Goal: Task Accomplishment & Management: Manage account settings

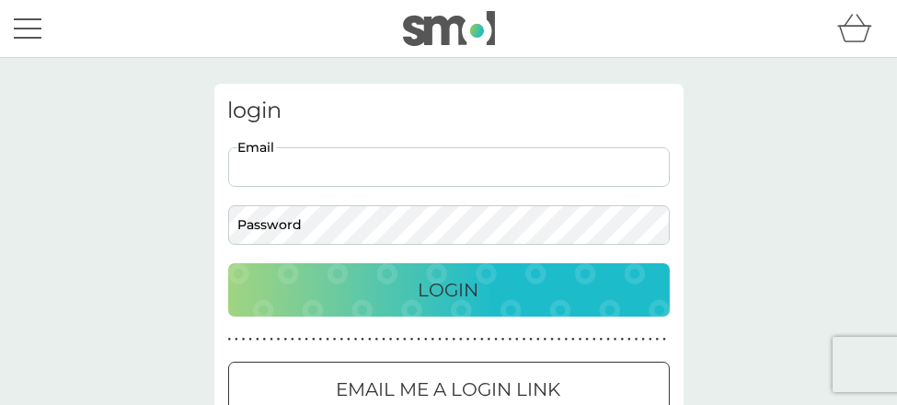
click at [302, 152] on input "Email" at bounding box center [448, 167] width 441 height 40
type input "rosemary.wass@rosemarywass.co.uk"
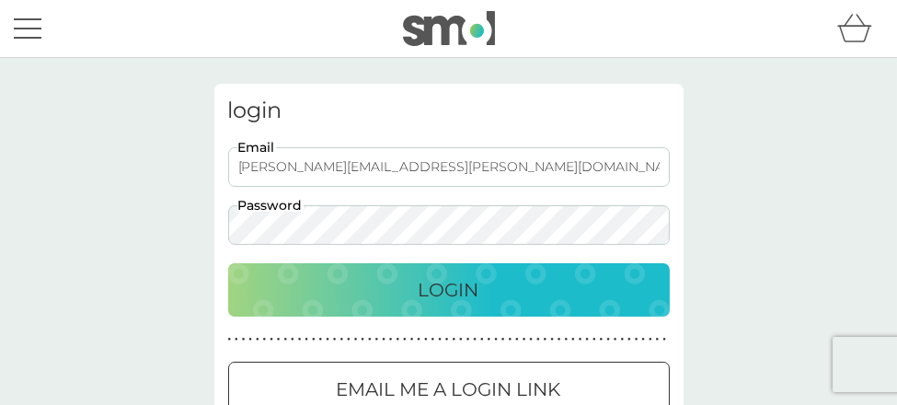
click at [439, 290] on p "Login" at bounding box center [448, 289] width 61 height 29
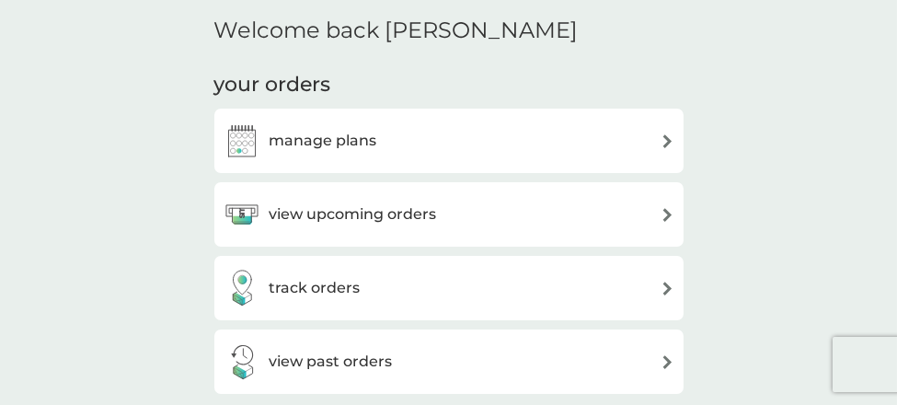
scroll to position [507, 0]
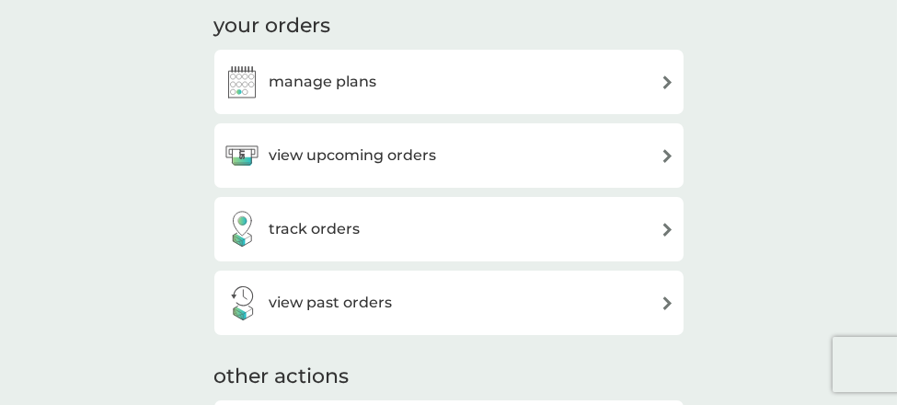
click at [376, 83] on div "manage plans" at bounding box center [448, 81] width 451 height 37
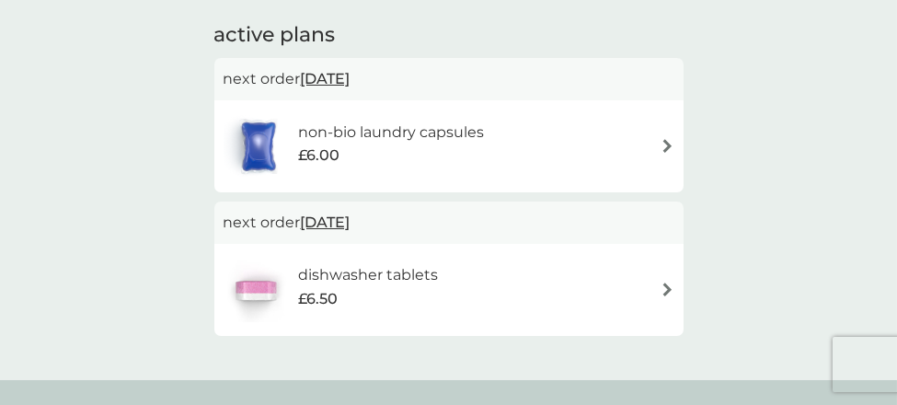
scroll to position [322, 0]
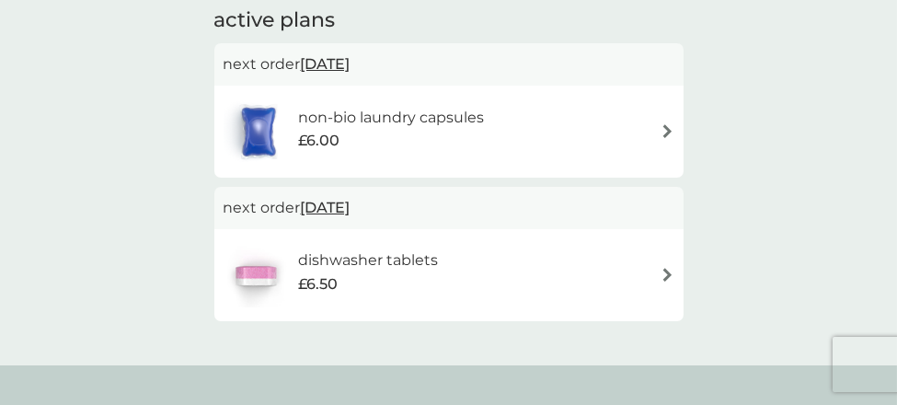
click at [668, 128] on img at bounding box center [667, 131] width 14 height 14
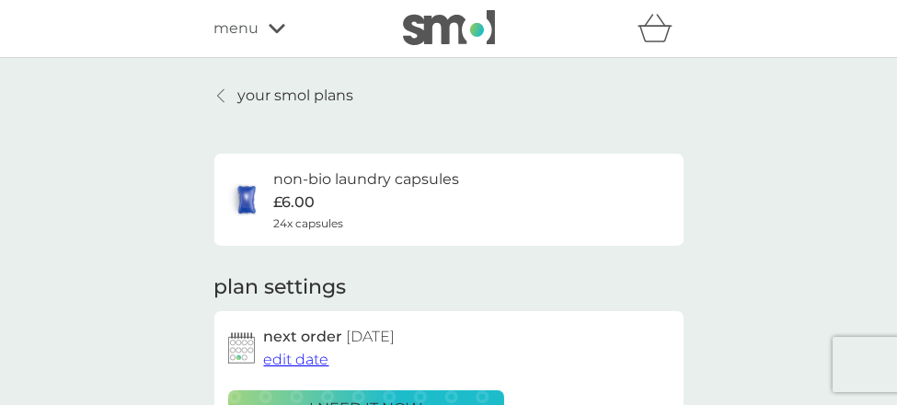
click at [280, 357] on span "edit date" at bounding box center [296, 358] width 65 height 17
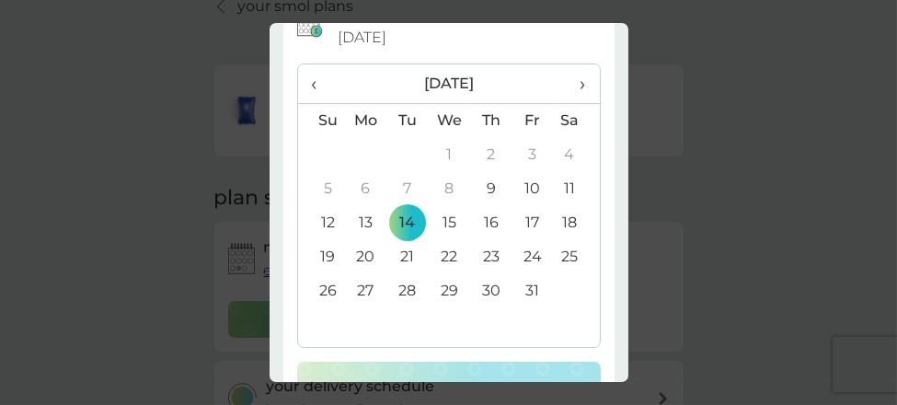
scroll to position [90, 0]
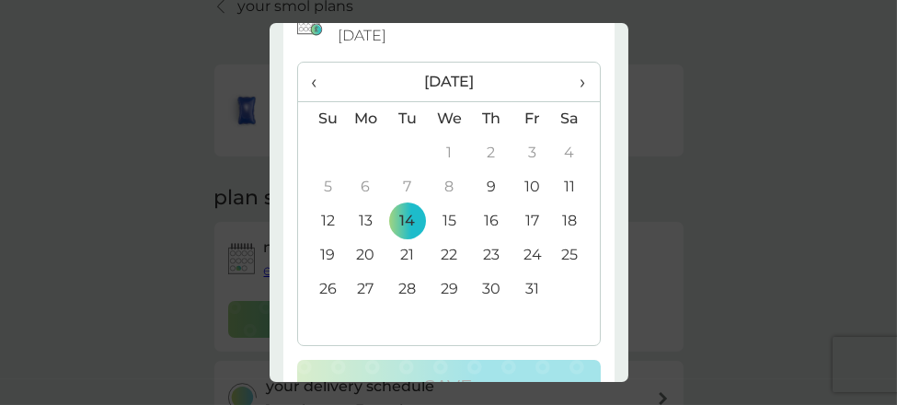
click at [520, 290] on td "31" at bounding box center [531, 289] width 41 height 34
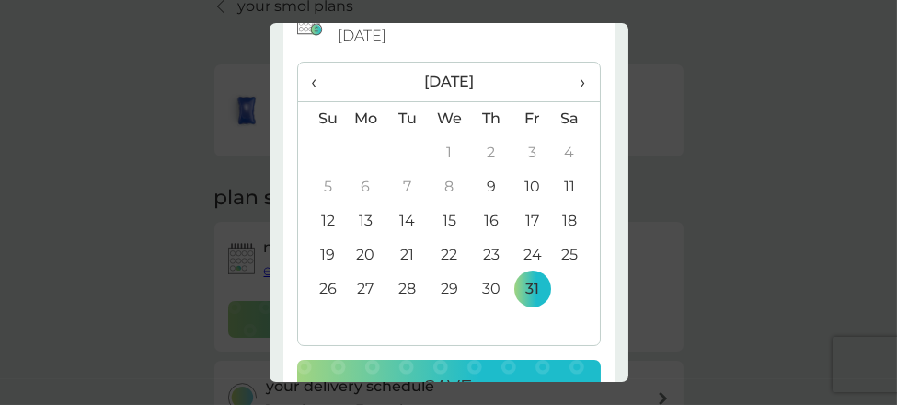
click at [486, 367] on button "Save" at bounding box center [448, 386] width 303 height 53
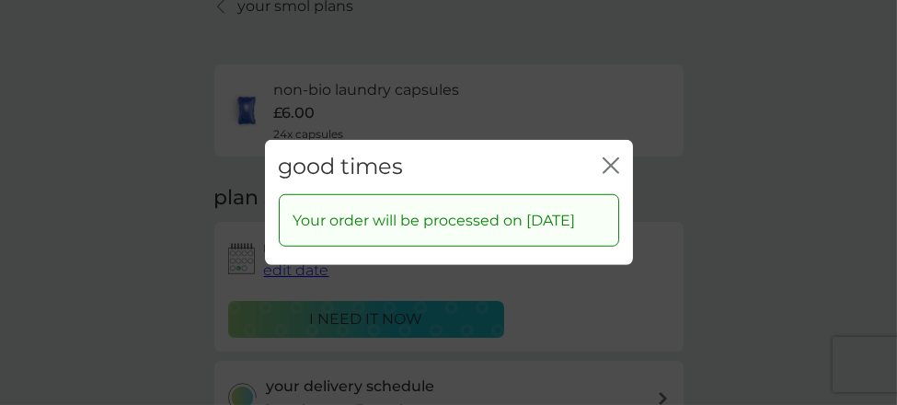
click at [607, 158] on icon "close" at bounding box center [606, 165] width 7 height 15
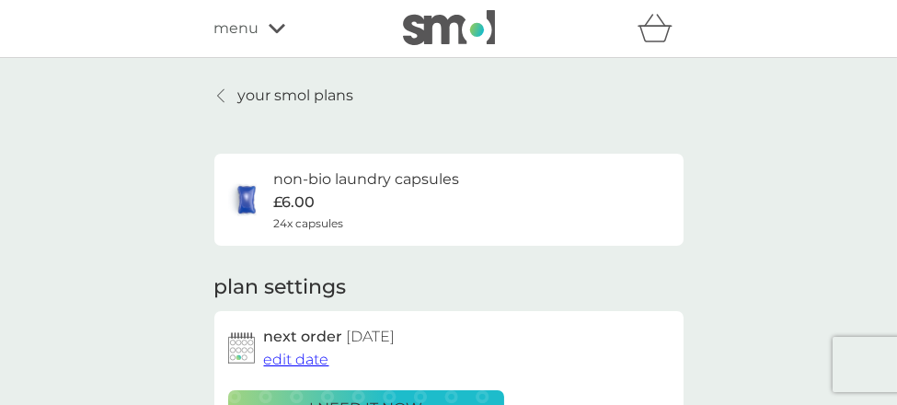
click at [219, 89] on icon at bounding box center [220, 95] width 7 height 15
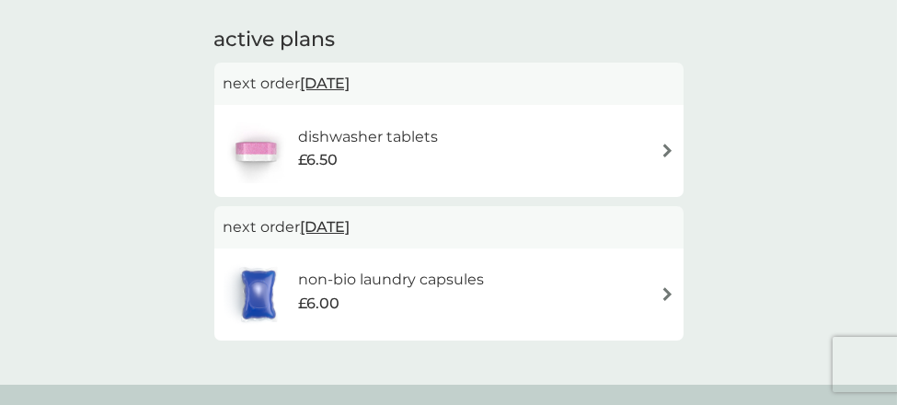
scroll to position [307, 0]
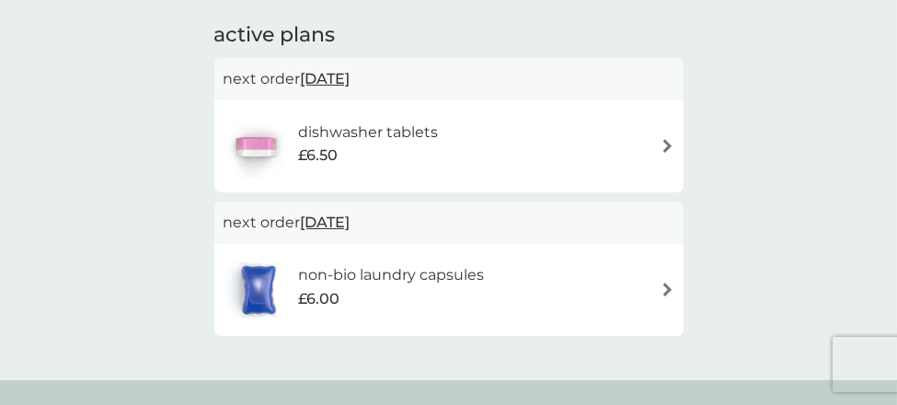
click at [672, 143] on img at bounding box center [667, 146] width 14 height 14
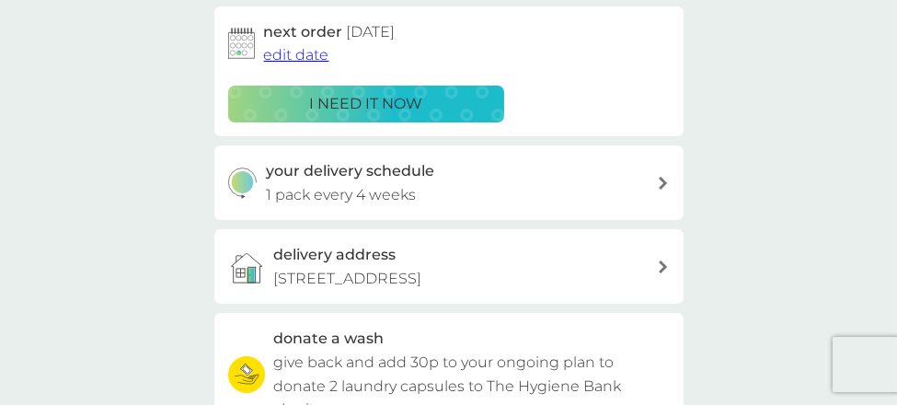
scroll to position [306, 0]
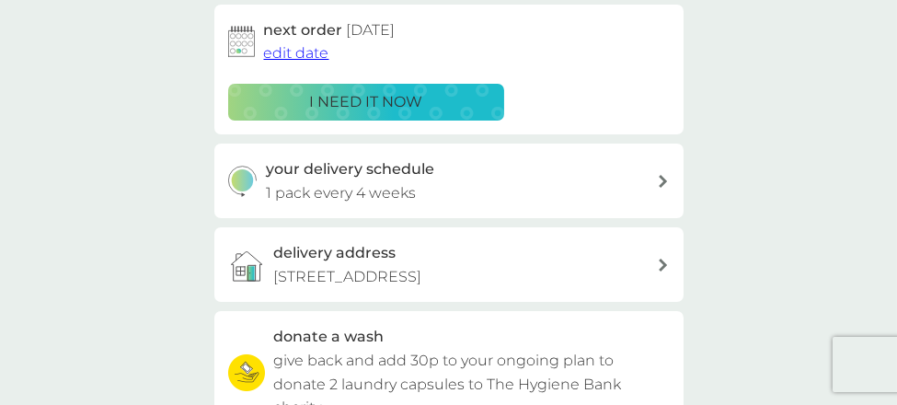
click at [309, 52] on span "edit date" at bounding box center [296, 52] width 65 height 17
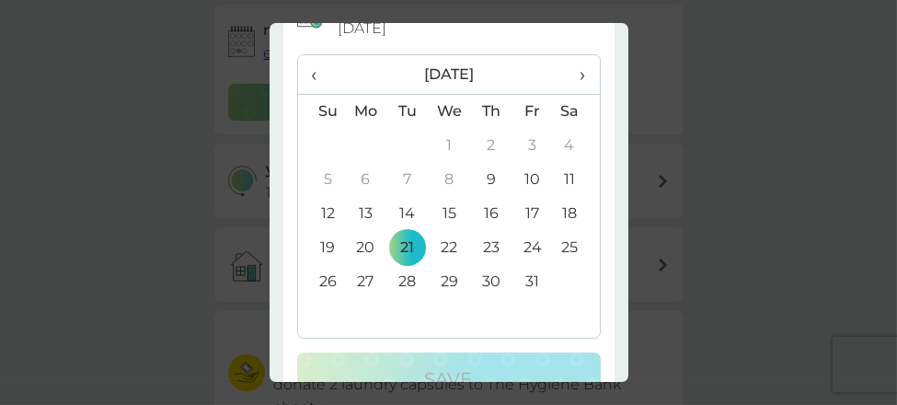
scroll to position [94, 0]
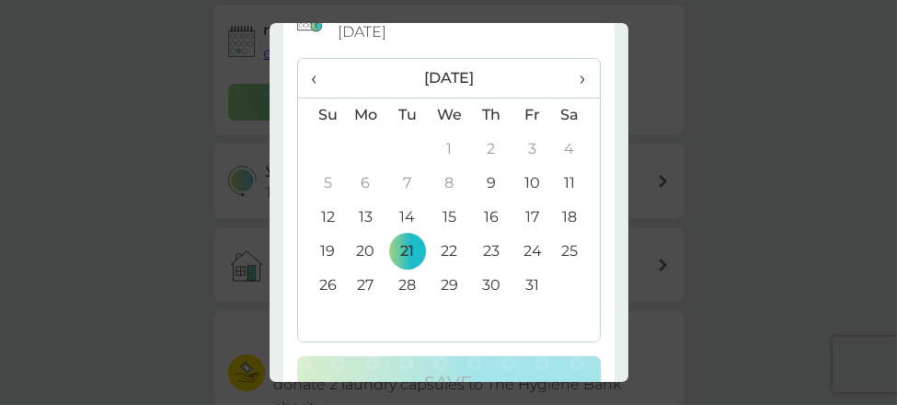
click at [569, 76] on span "›" at bounding box center [575, 78] width 18 height 39
click at [443, 185] on td "5" at bounding box center [449, 183] width 42 height 34
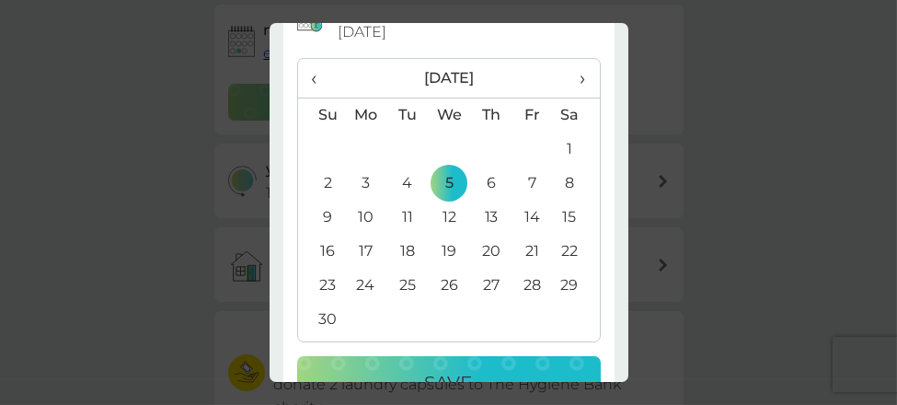
click at [489, 371] on div "Save" at bounding box center [448, 382] width 267 height 29
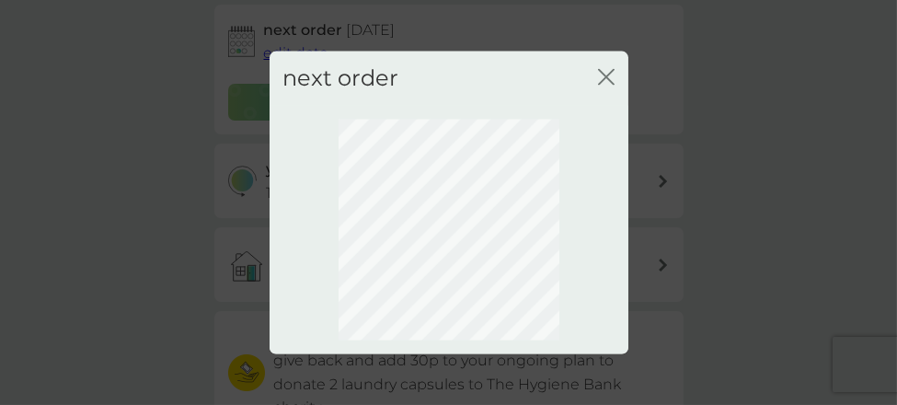
scroll to position [0, 0]
